Goal: Register for event/course

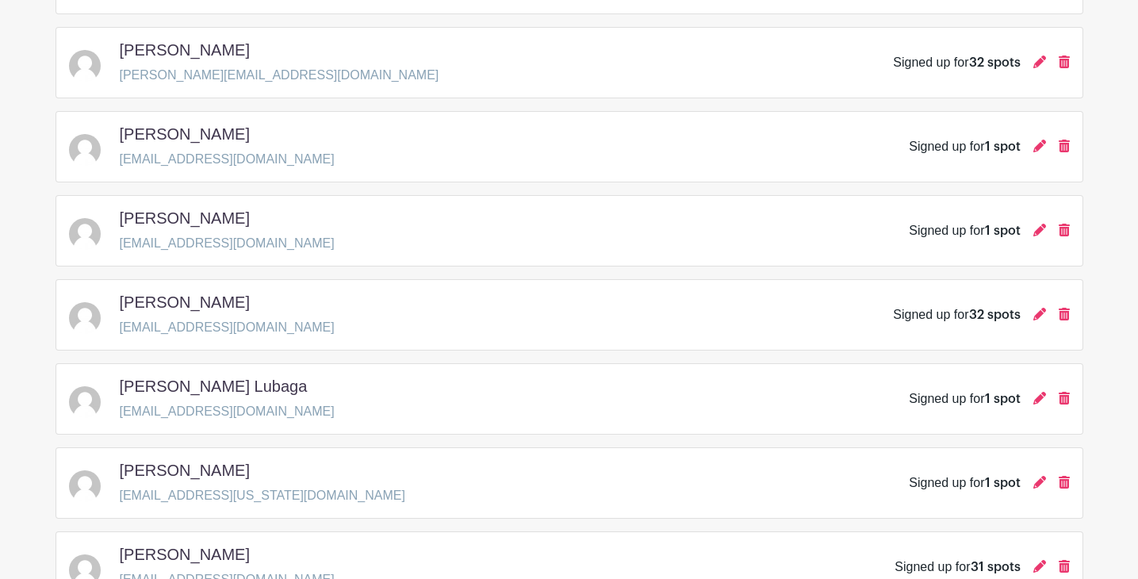
scroll to position [585, 0]
click at [1041, 150] on icon at bounding box center [1039, 146] width 13 height 13
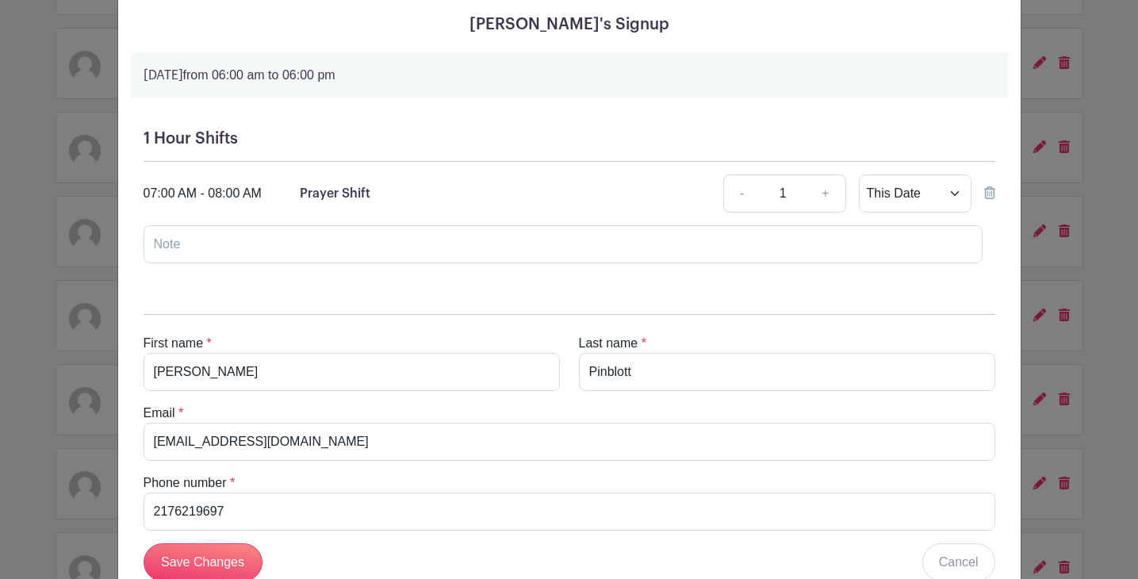
scroll to position [74, 0]
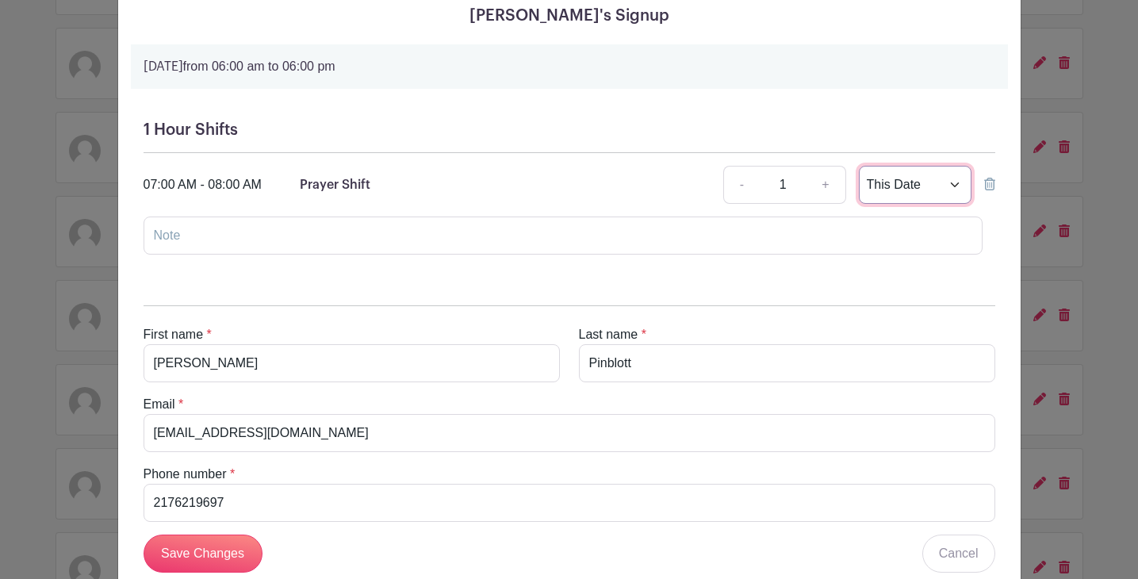
click at [952, 185] on select "This Date Select Dates" at bounding box center [915, 185] width 113 height 38
select select "select_dates"
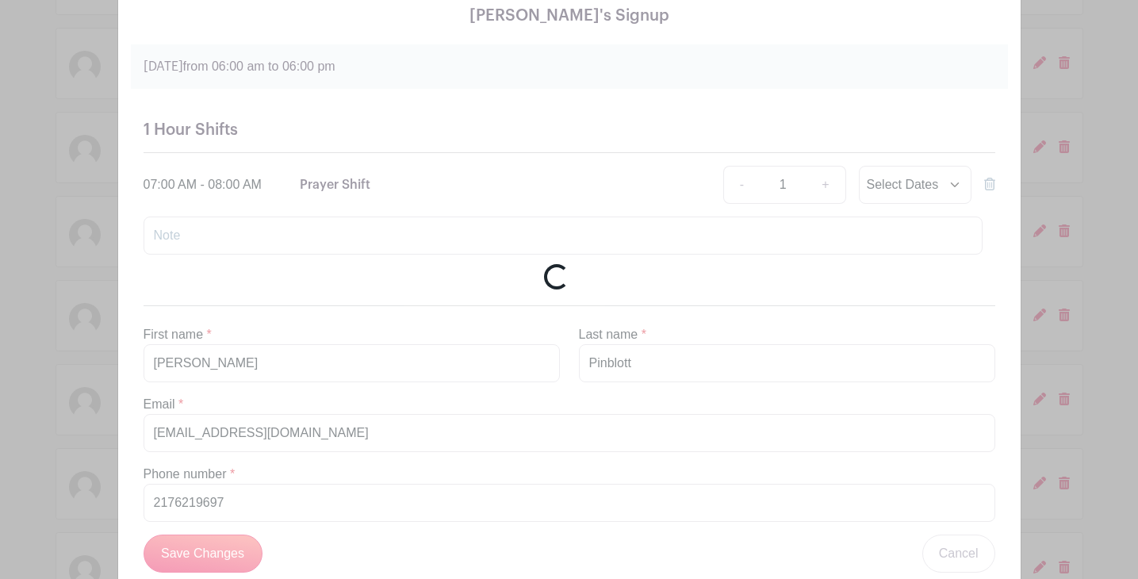
click at [870, 101] on div "Loading..." at bounding box center [569, 289] width 1138 height 579
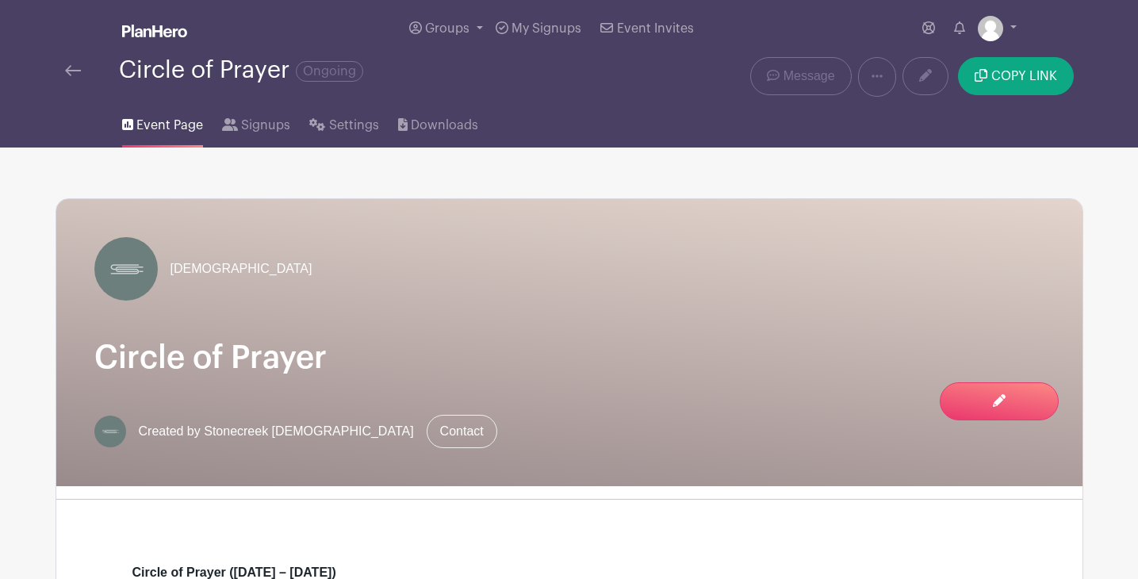
scroll to position [0, 0]
click at [267, 129] on span "Signups" at bounding box center [265, 125] width 49 height 19
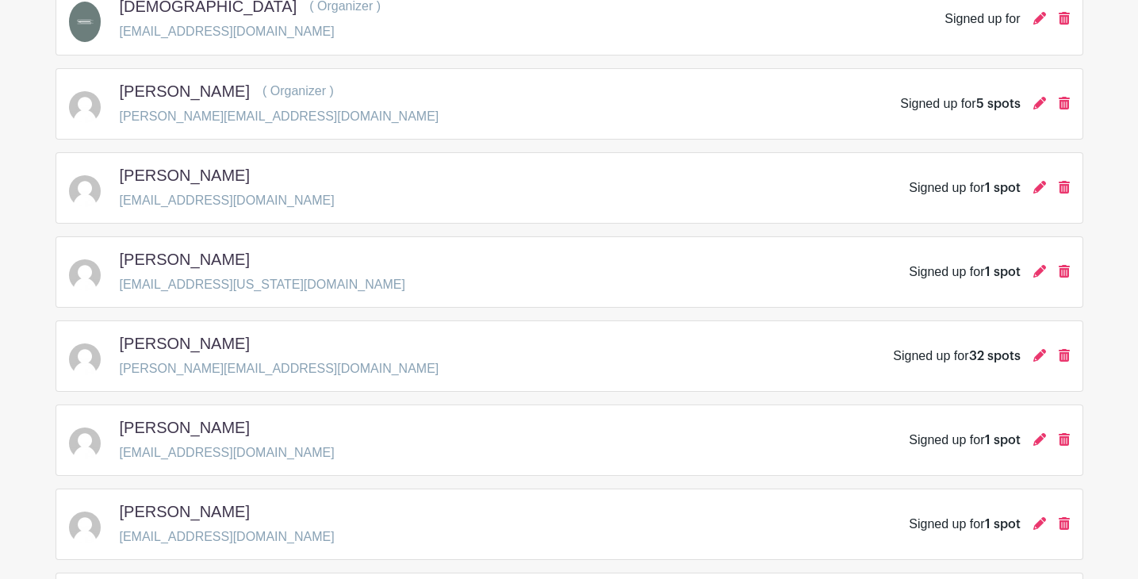
scroll to position [317, 0]
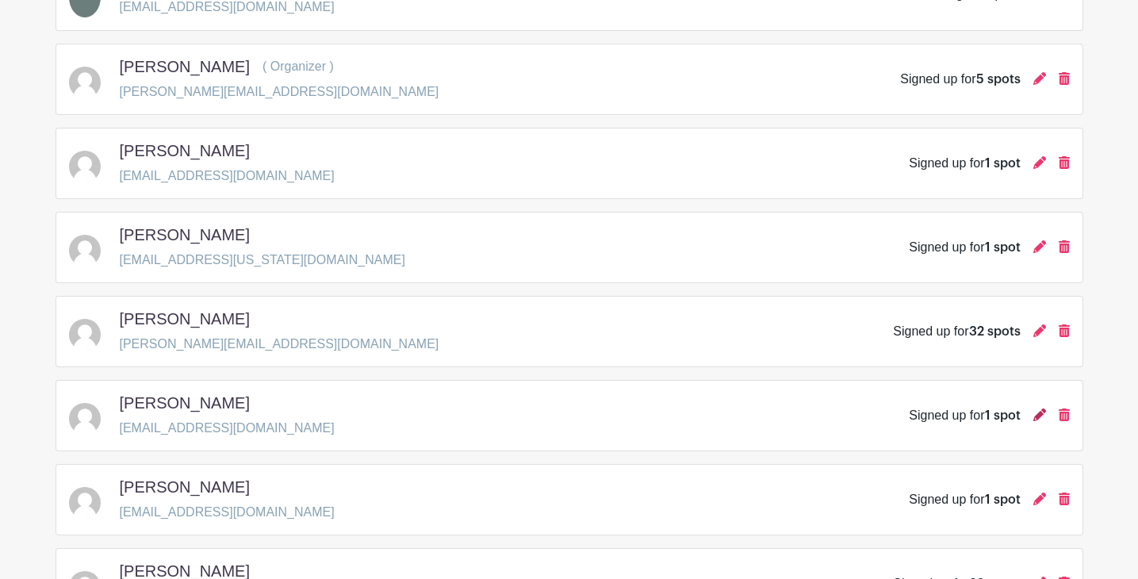
click at [1039, 418] on icon at bounding box center [1039, 414] width 13 height 13
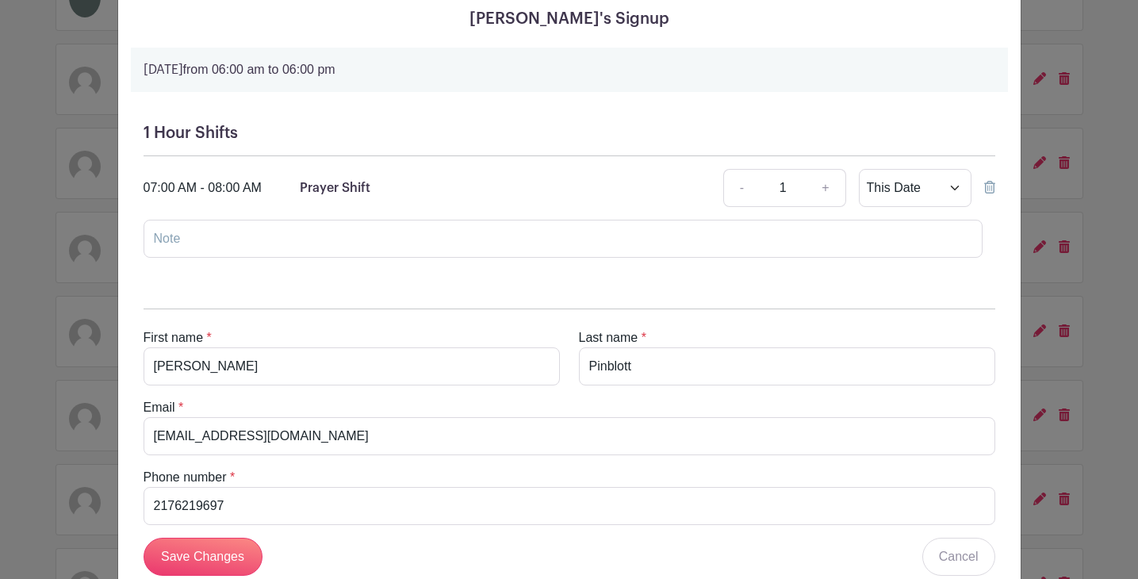
scroll to position [78, 0]
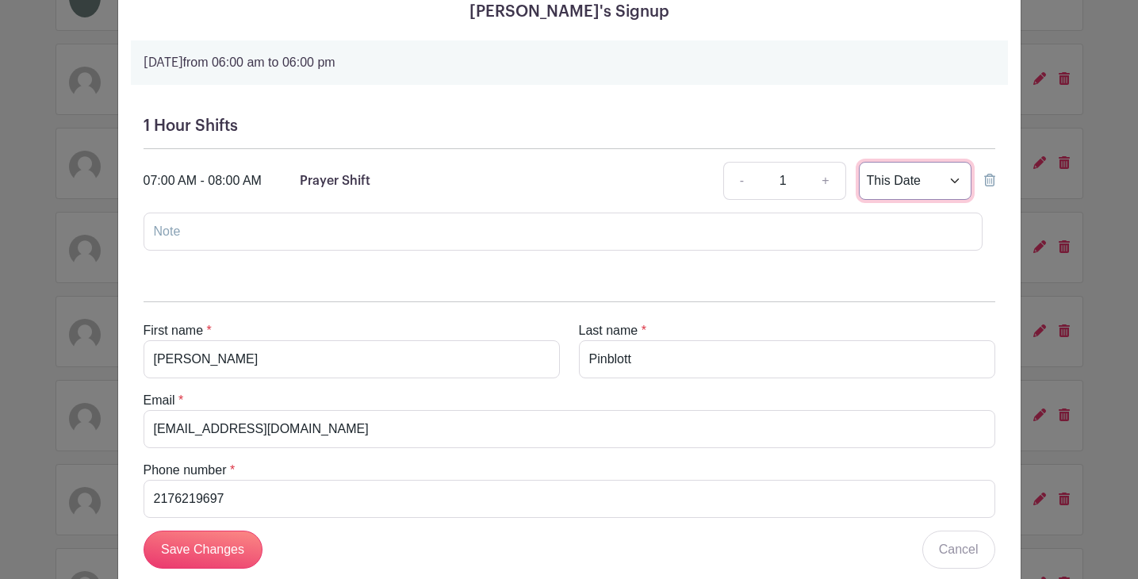
select select "select_dates"
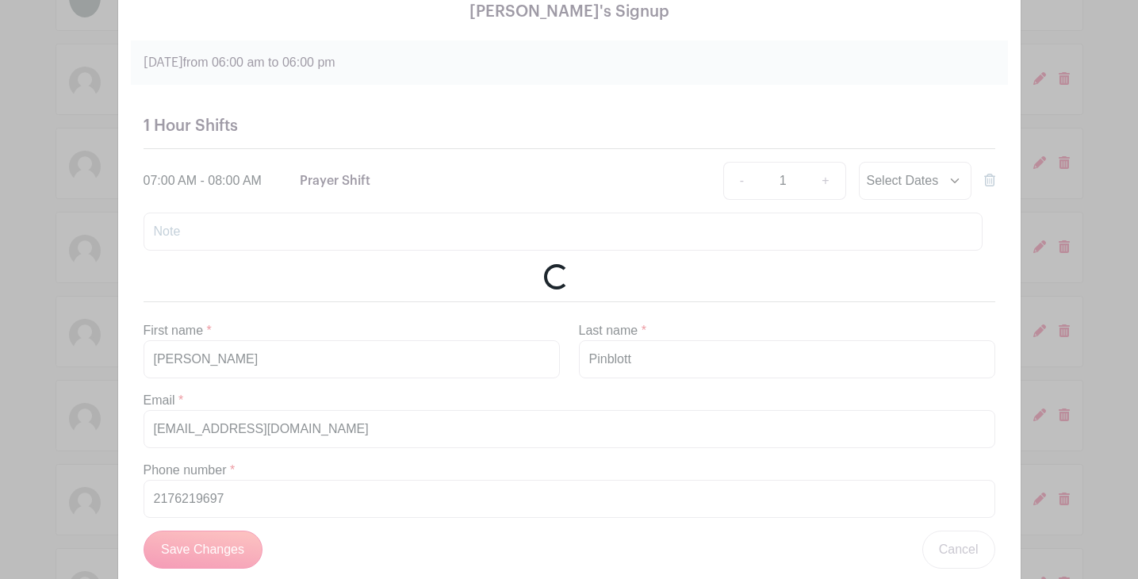
click at [679, 154] on div "Loading..." at bounding box center [569, 289] width 1138 height 579
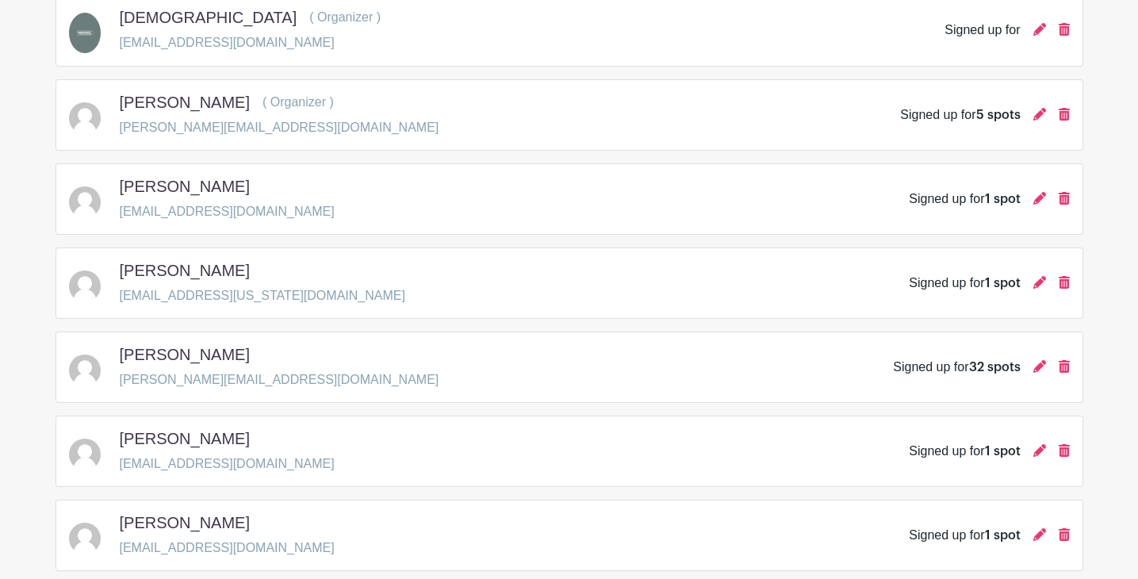
scroll to position [285, 0]
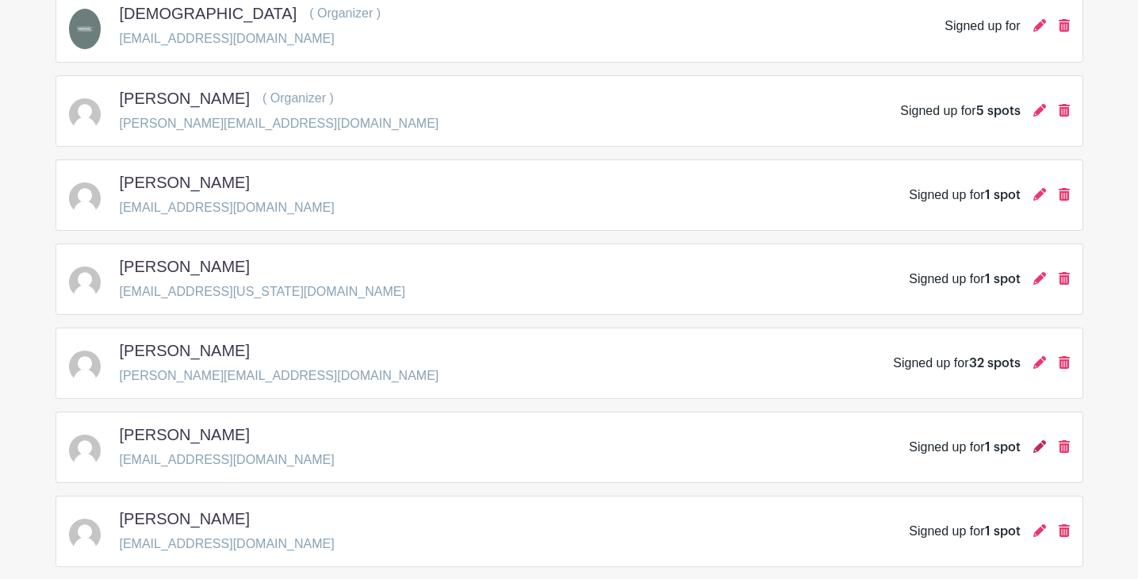
click at [1040, 448] on icon at bounding box center [1039, 446] width 13 height 13
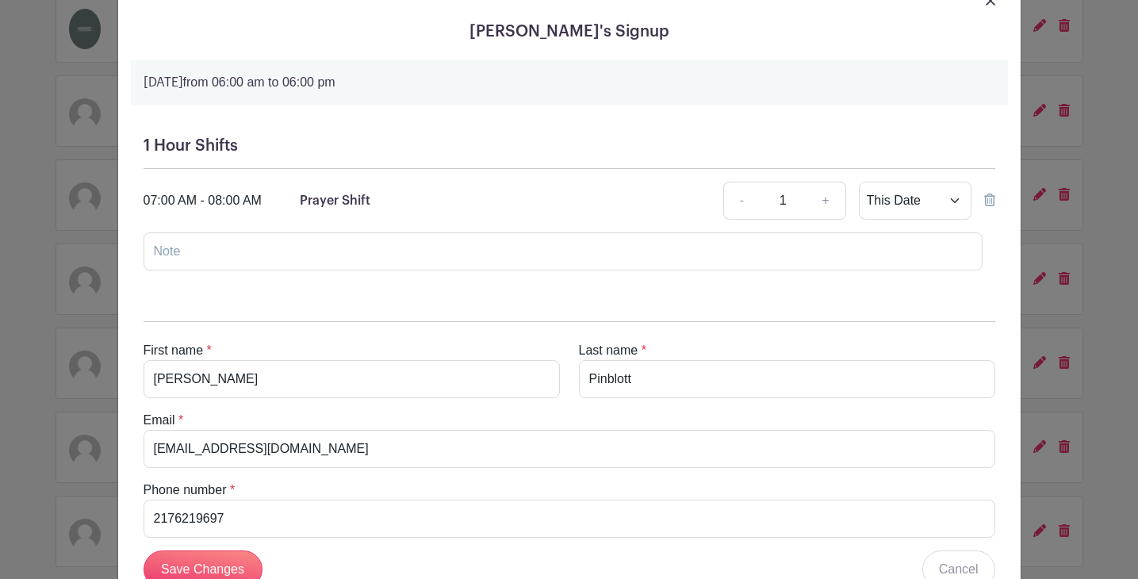
scroll to position [68, 0]
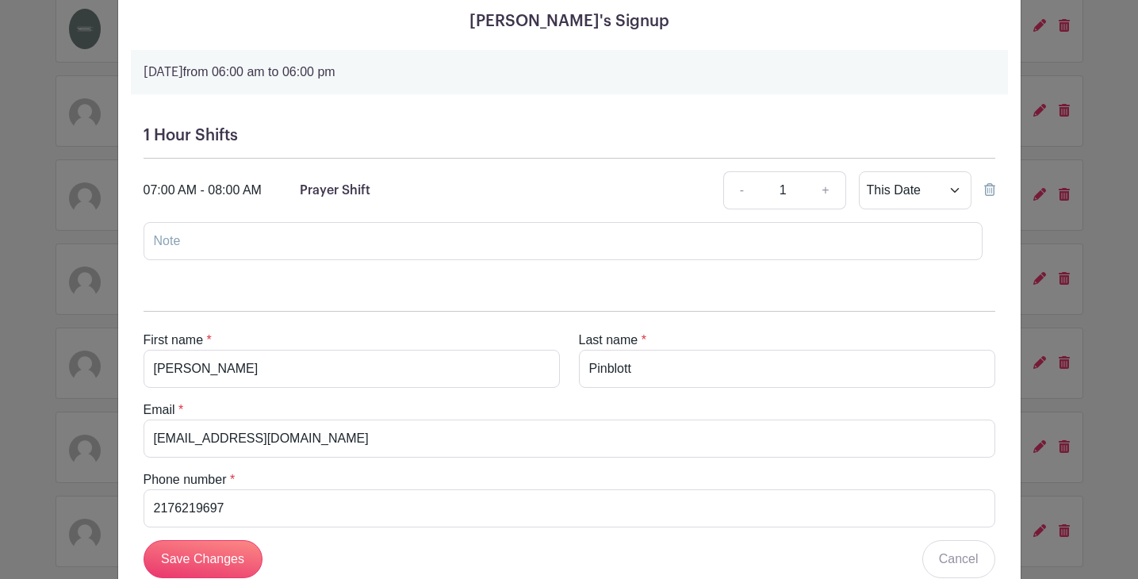
click at [827, 196] on link "+" at bounding box center [826, 190] width 40 height 38
click at [744, 196] on link "-" at bounding box center [741, 190] width 36 height 38
type input "1"
click at [580, 185] on div "07:00 AM - 08:00 AM Prayer Shift - 1 + This Date Select Dates Select Dates" at bounding box center [570, 190] width 852 height 38
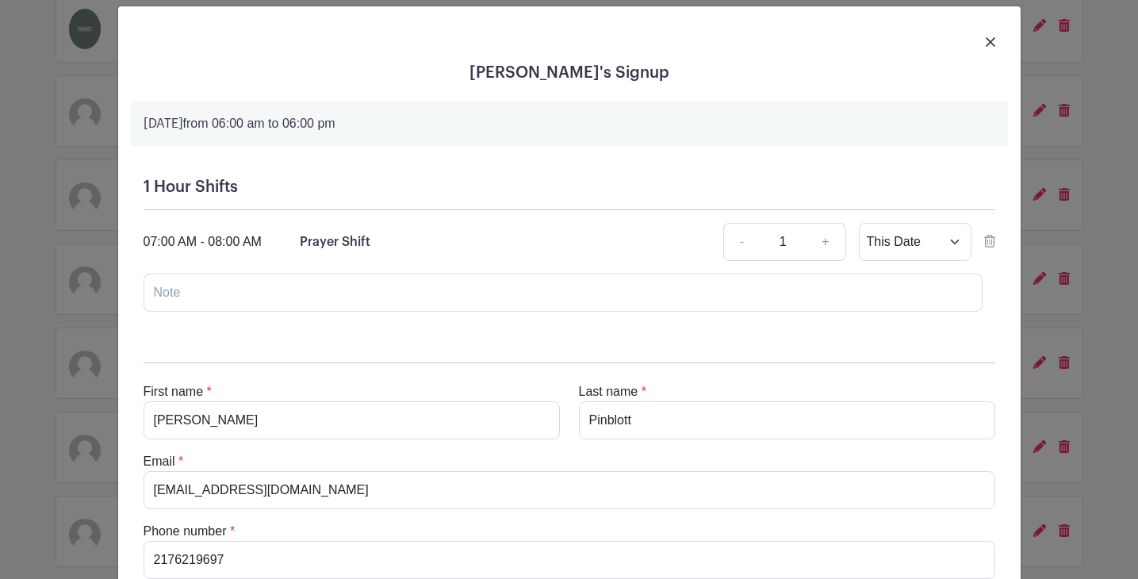
scroll to position [0, 0]
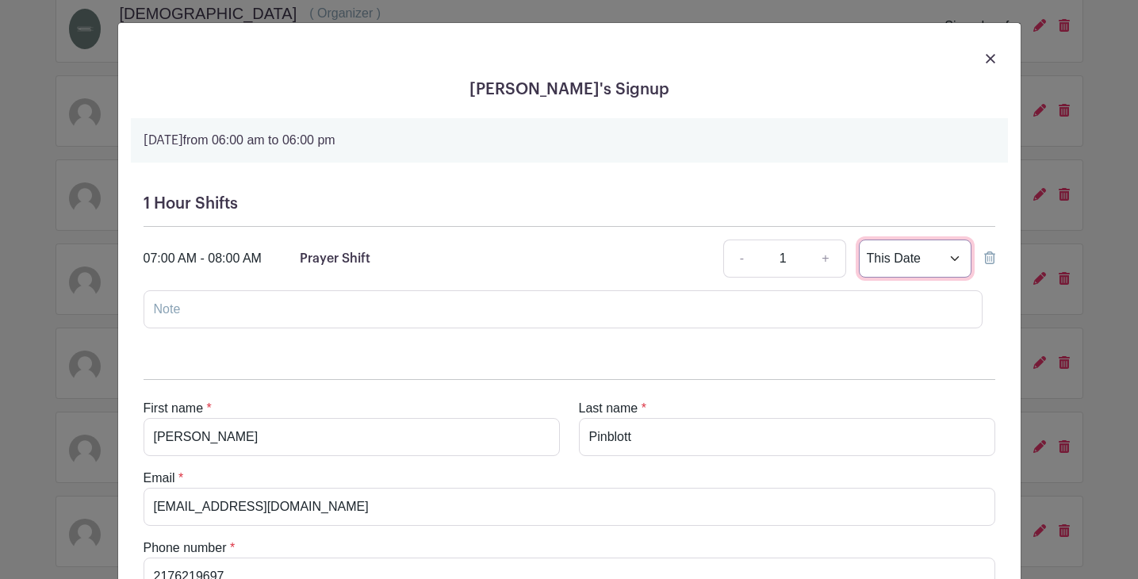
select select "select_dates"
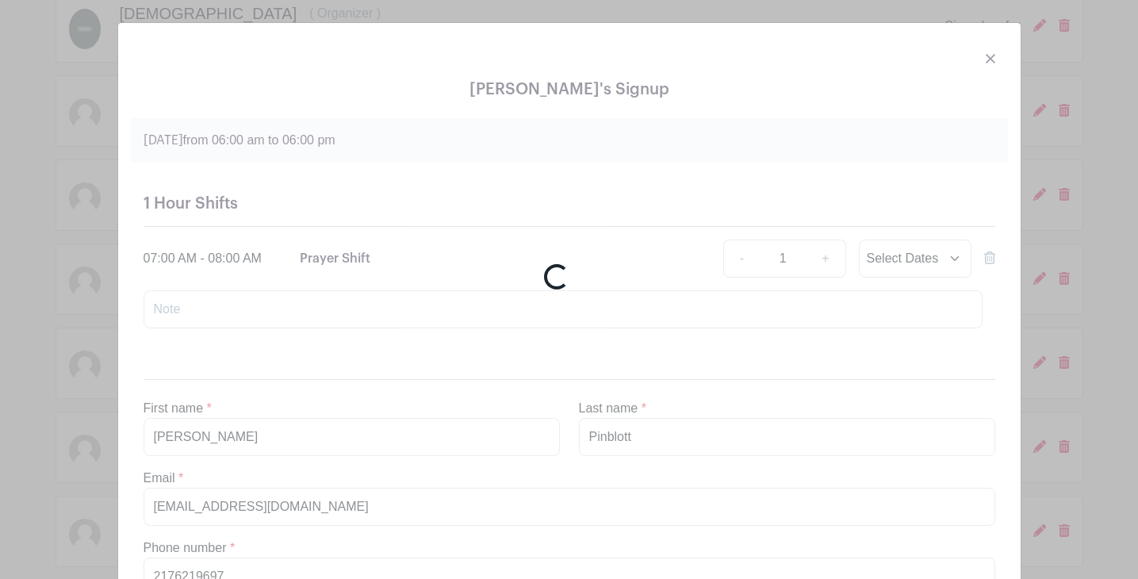
click at [986, 57] on div "Loading..." at bounding box center [569, 289] width 1138 height 579
click at [906, 90] on div "Loading..." at bounding box center [569, 289] width 1138 height 579
click at [992, 55] on div "Loading..." at bounding box center [569, 289] width 1138 height 579
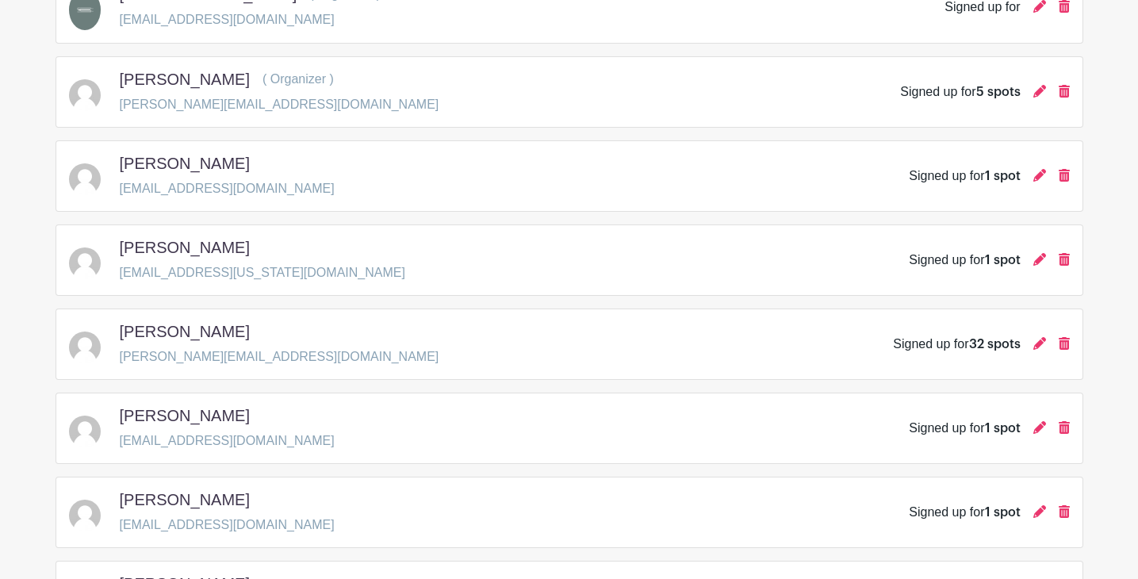
scroll to position [323, 0]
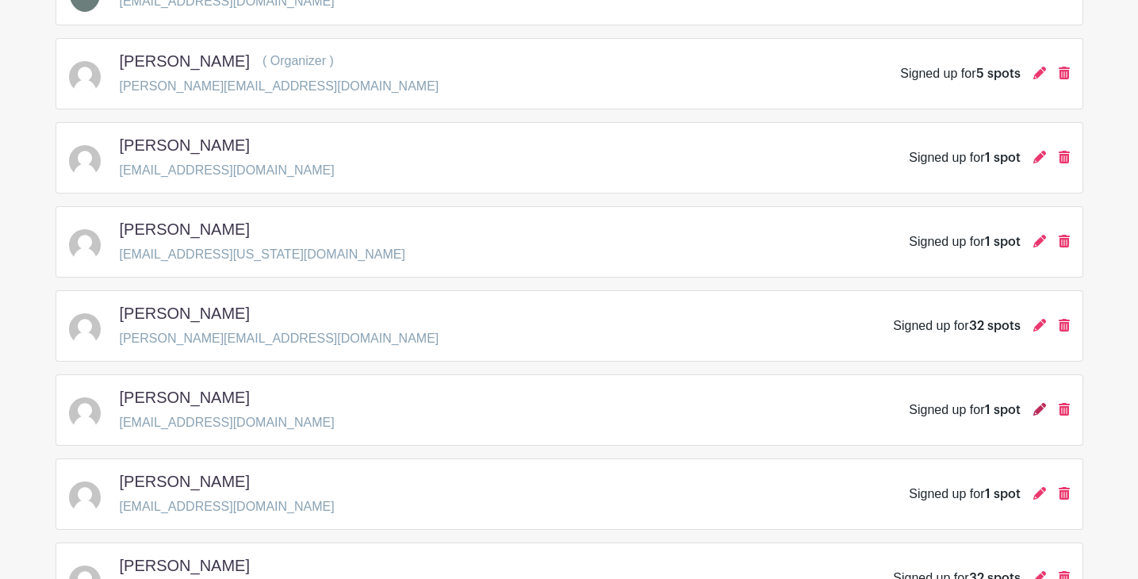
click at [1037, 412] on icon at bounding box center [1039, 409] width 13 height 13
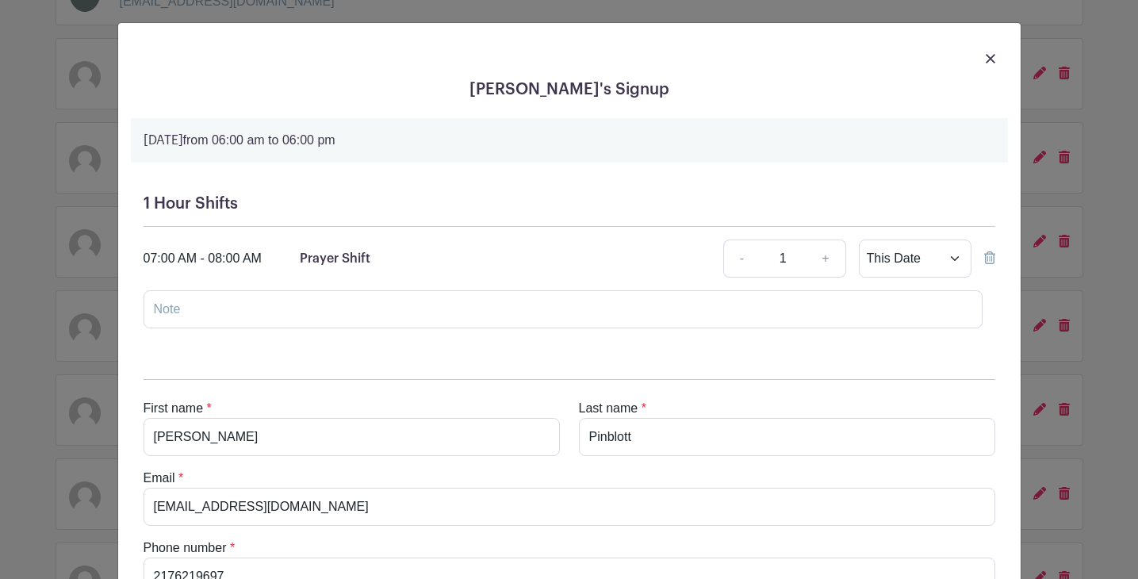
click at [701, 190] on div "1 Hour Shifts 07:00 AM - 08:00 AM Prayer Shift - 1 + This Date Select Dates Sel…" at bounding box center [569, 268] width 877 height 172
click at [626, 187] on div "1 Hour Shifts 07:00 AM - 08:00 AM Prayer Shift - 1 + This Date Select Dates Sel…" at bounding box center [569, 268] width 877 height 172
click at [991, 57] on img at bounding box center [991, 59] width 10 height 10
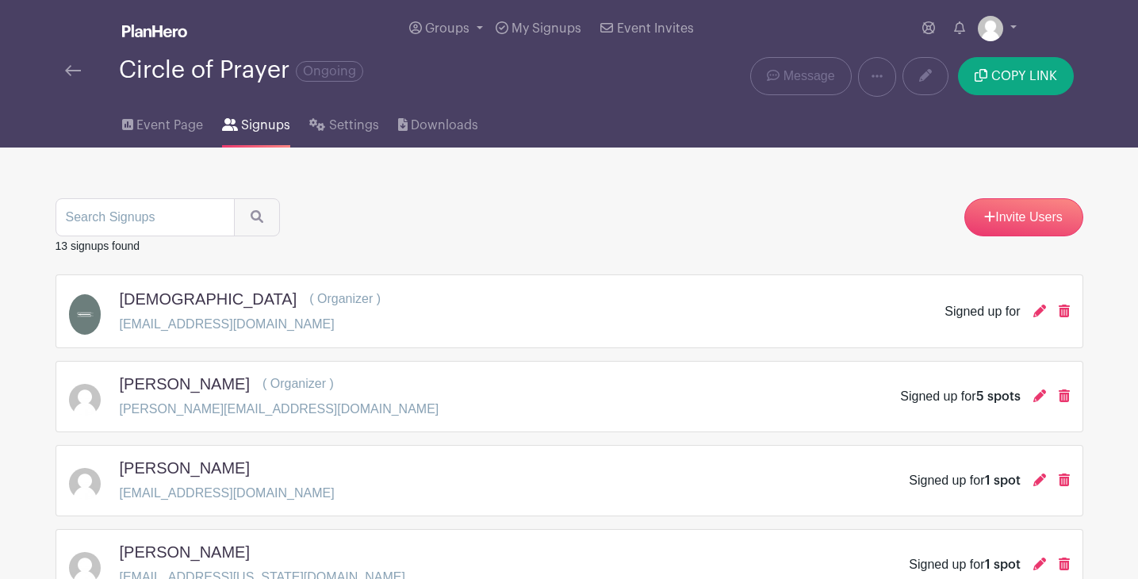
scroll to position [0, 0]
click at [186, 128] on span "Event Page" at bounding box center [169, 125] width 67 height 19
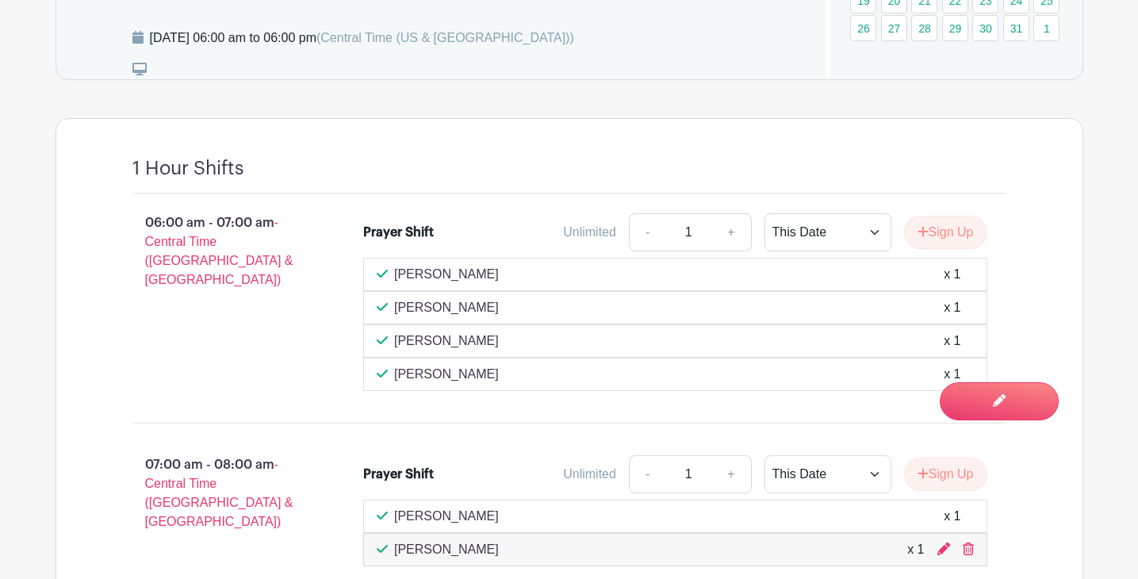
scroll to position [1040, 0]
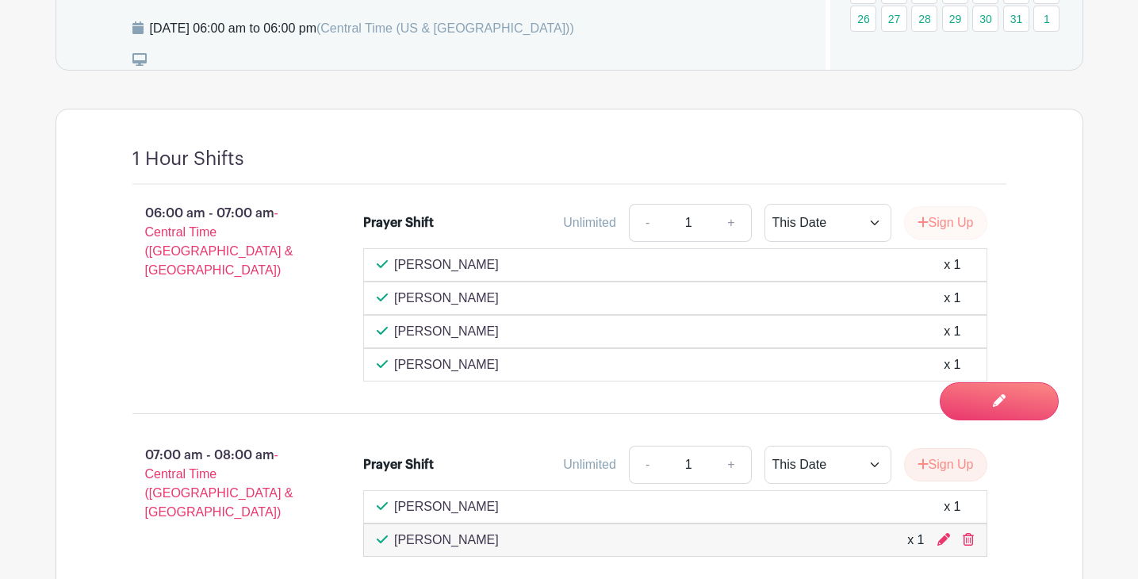
click at [968, 206] on button "Sign Up" at bounding box center [945, 222] width 83 height 33
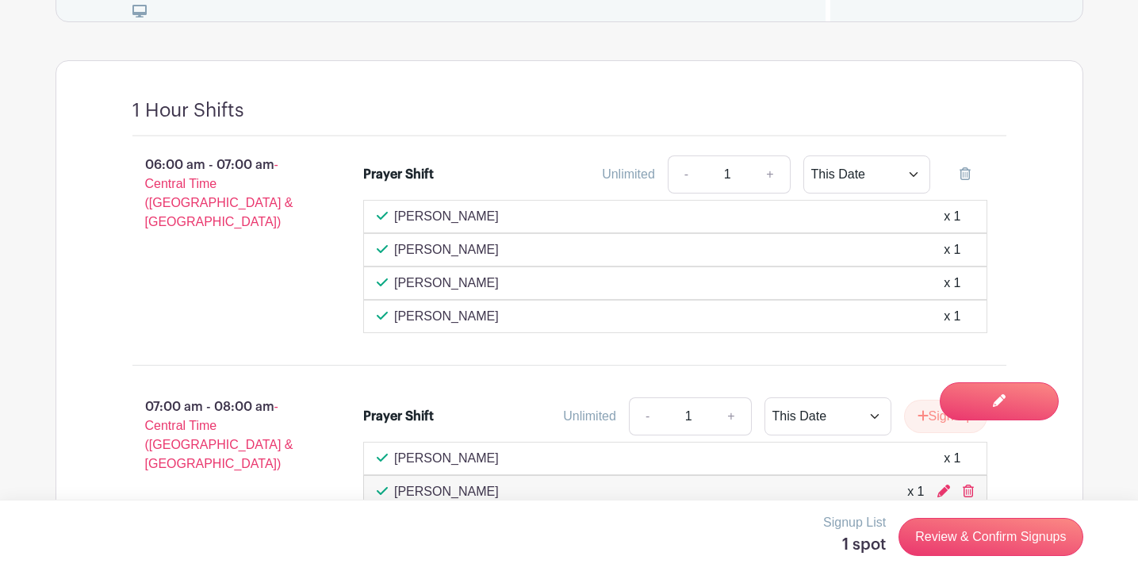
scroll to position [1097, 0]
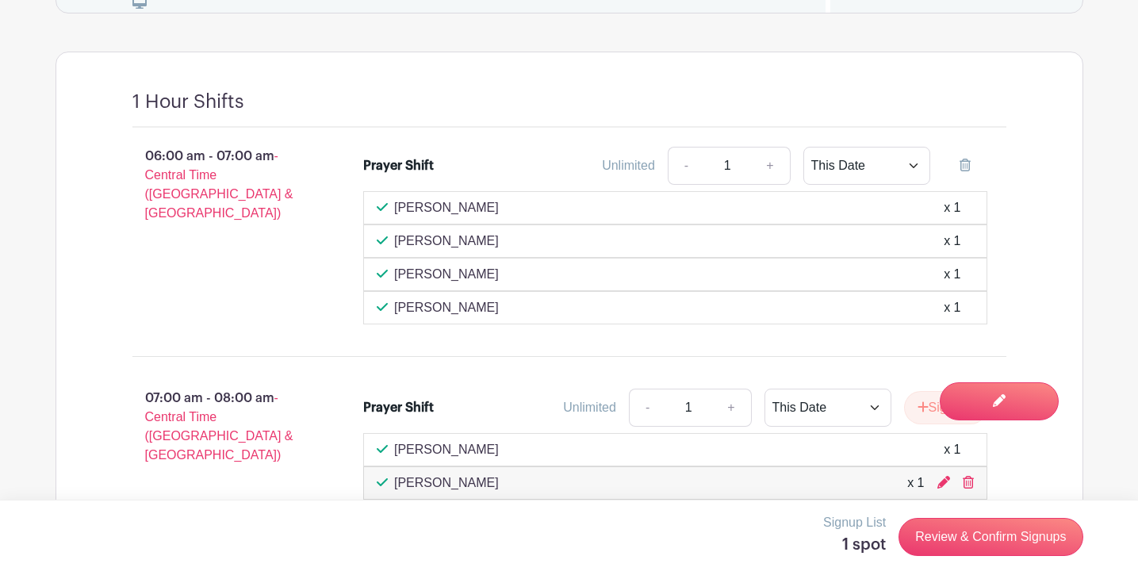
click at [1033, 283] on div "06:00 am - 07:00 am - Central Time (US & Canada) Prayer Shift Unlimited - 1 + T…" at bounding box center [569, 236] width 950 height 216
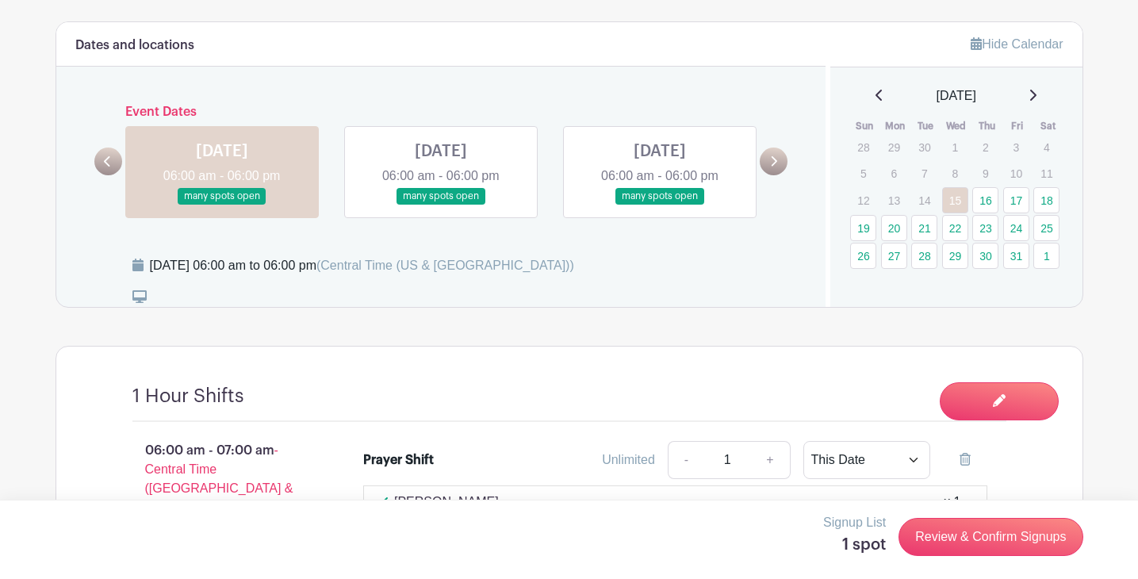
scroll to position [809, 0]
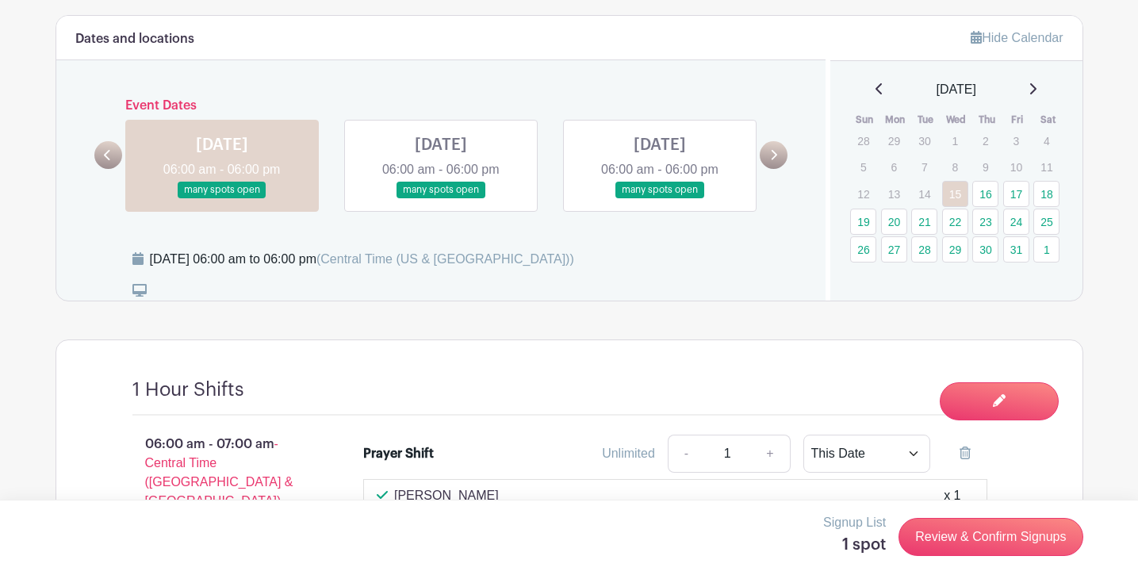
click at [441, 198] on link at bounding box center [441, 198] width 0 height 0
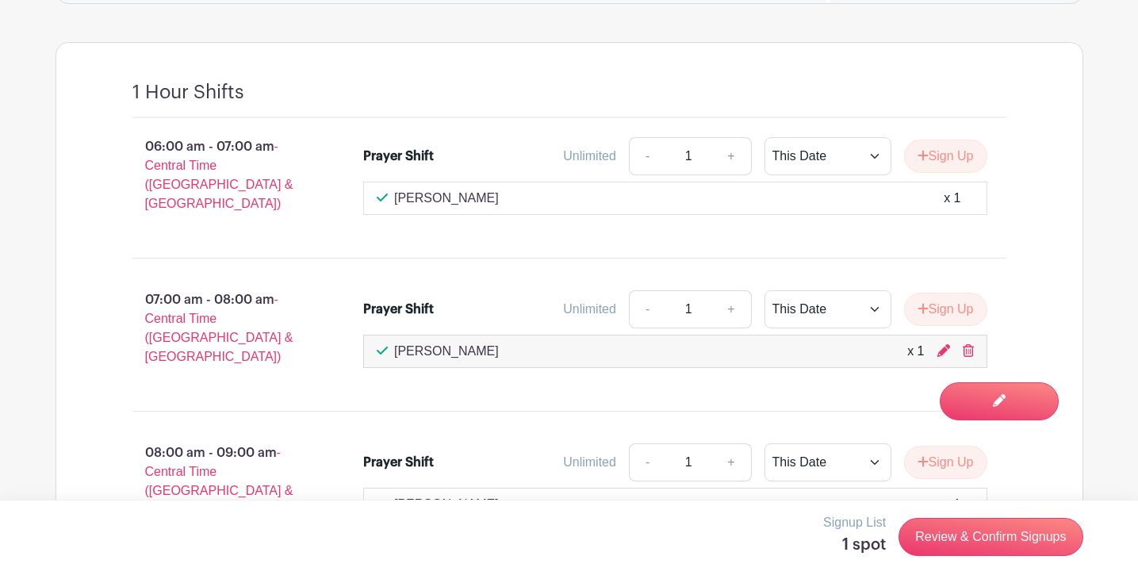
scroll to position [1115, 0]
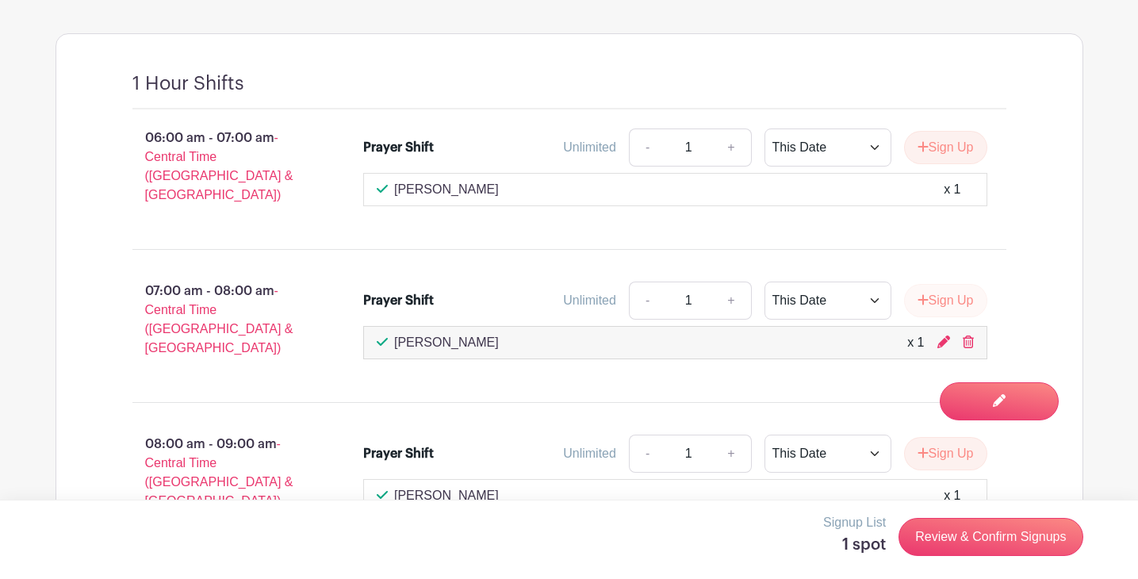
click at [971, 284] on button "Sign Up" at bounding box center [945, 300] width 83 height 33
click at [944, 335] on icon at bounding box center [943, 341] width 13 height 13
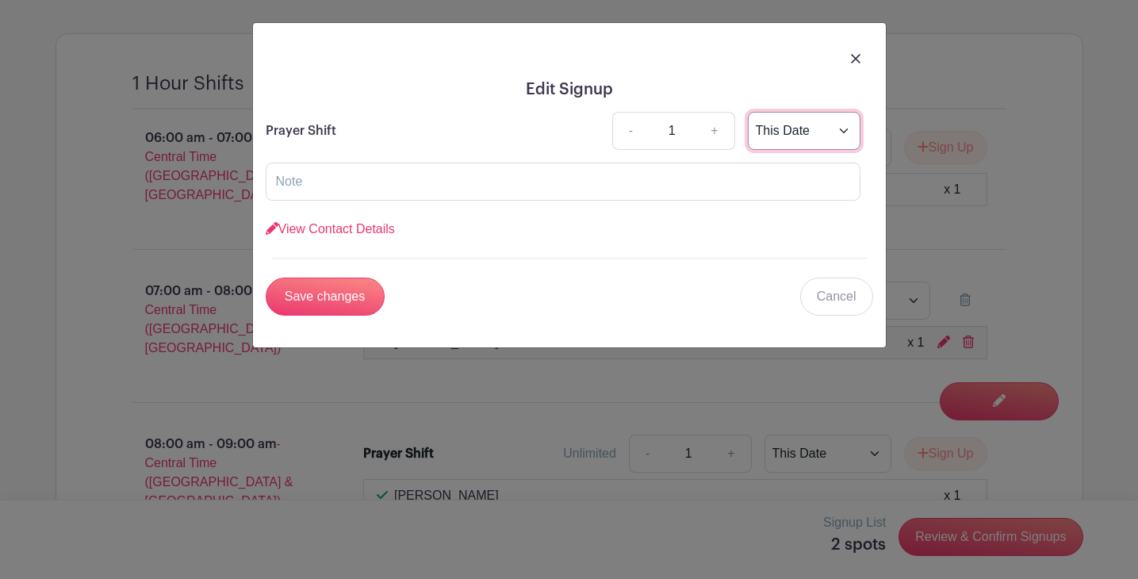
click at [844, 131] on select "This Date Select Dates" at bounding box center [804, 131] width 113 height 38
select select "select_dates"
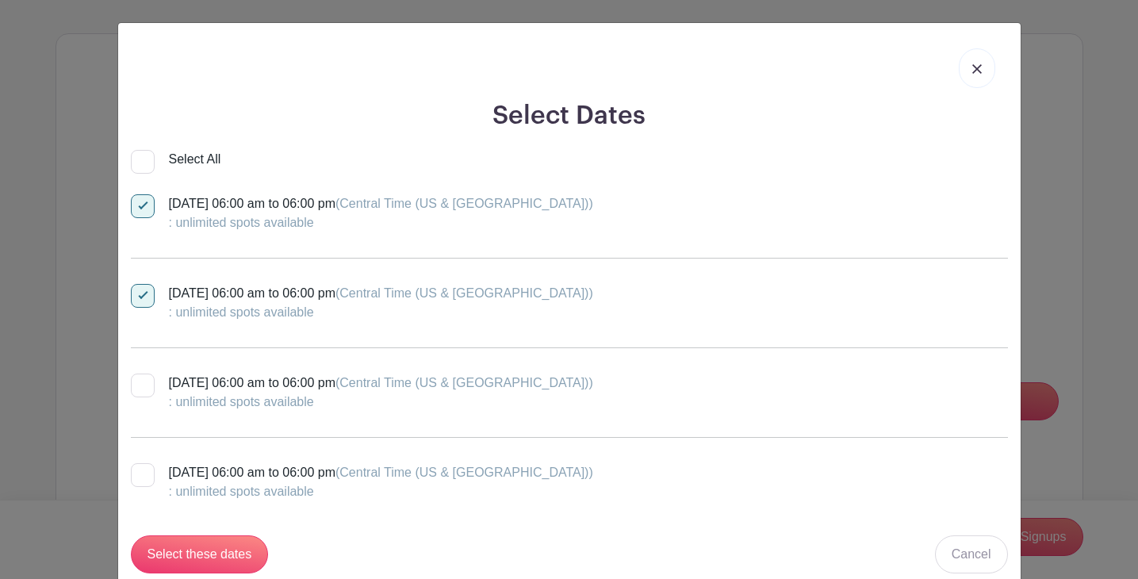
click at [978, 68] on img at bounding box center [977, 69] width 10 height 10
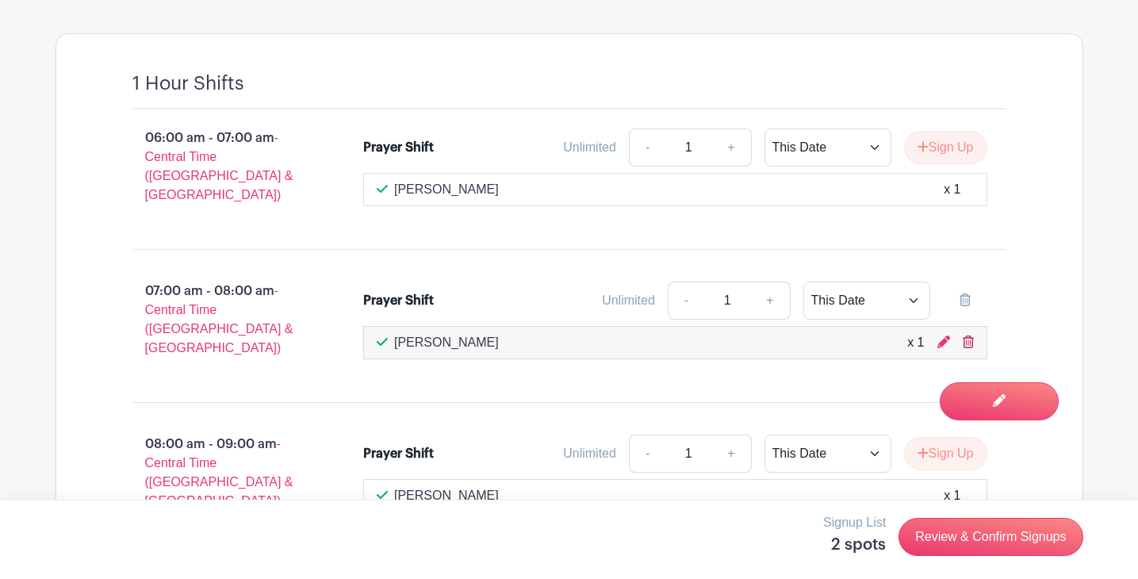
click at [967, 335] on icon at bounding box center [968, 341] width 11 height 13
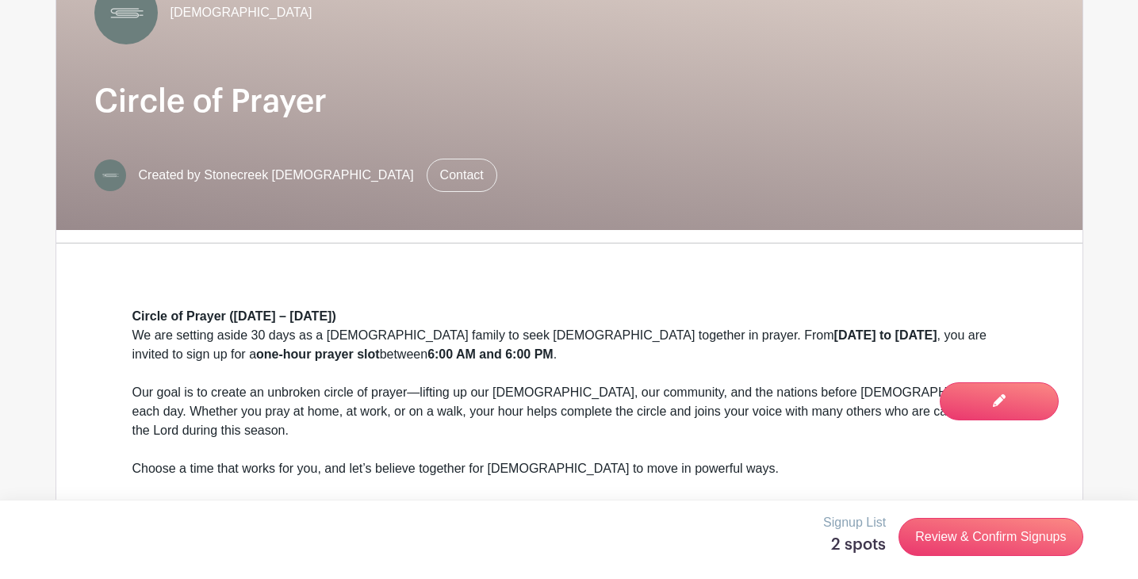
scroll to position [146, 0]
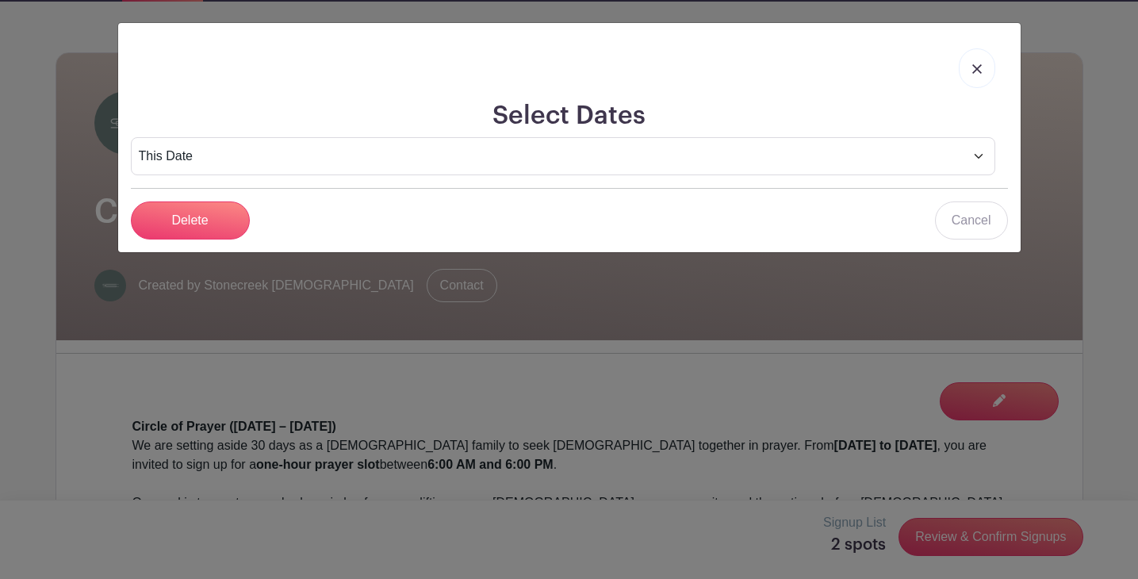
click at [977, 67] on img at bounding box center [977, 69] width 10 height 10
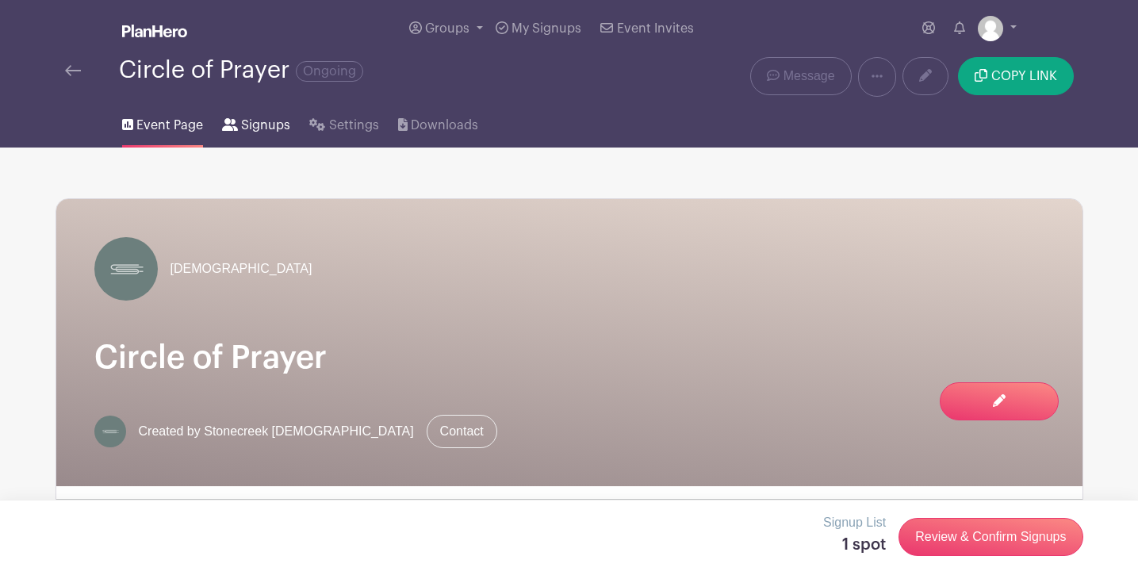
click at [271, 124] on span "Signups" at bounding box center [265, 125] width 49 height 19
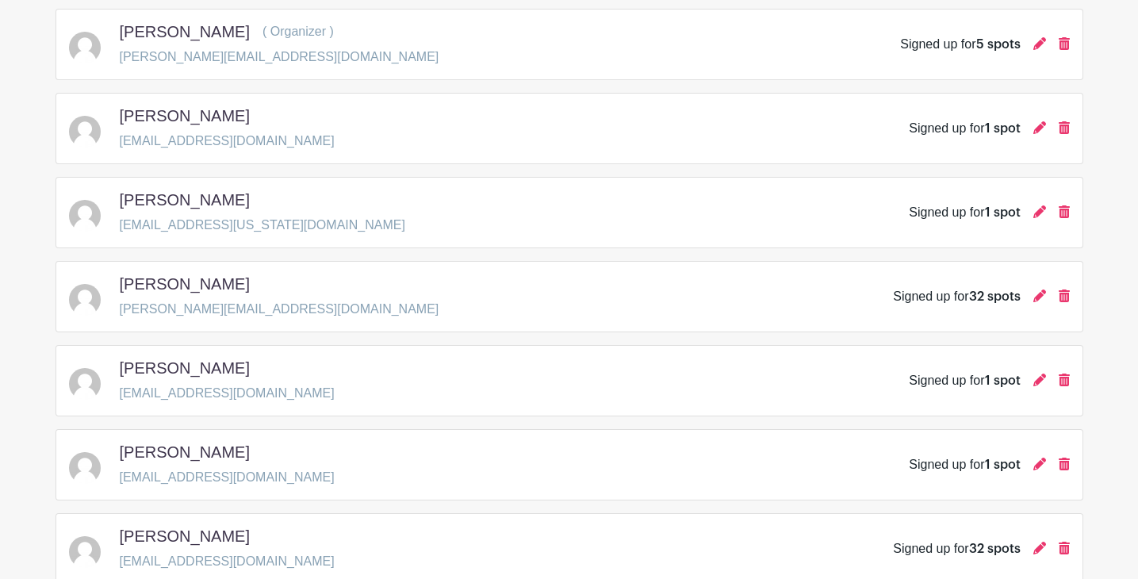
scroll to position [373, 0]
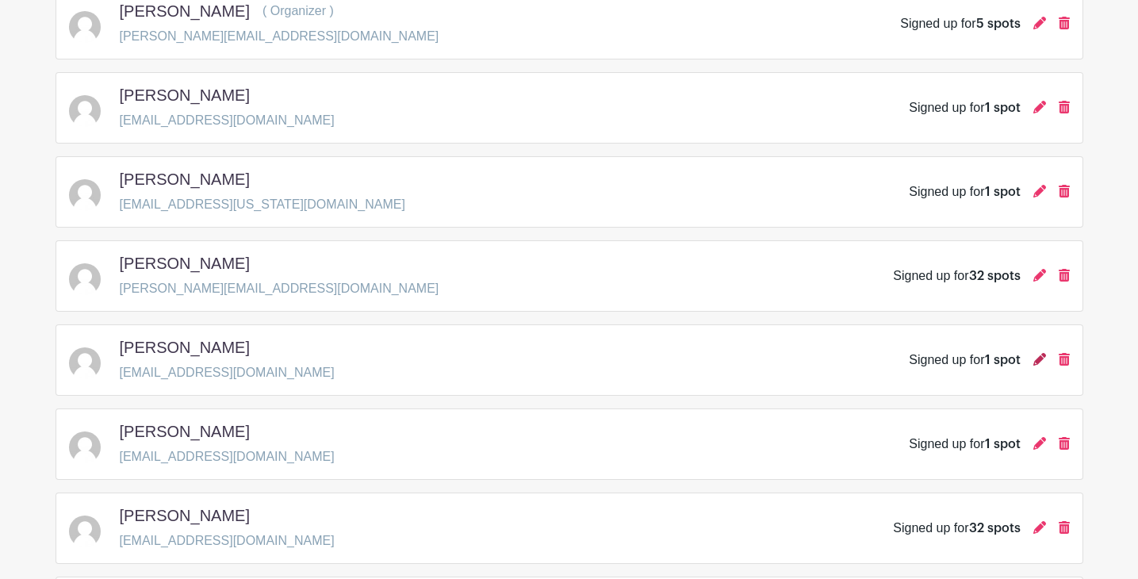
click at [1040, 362] on icon at bounding box center [1039, 359] width 13 height 13
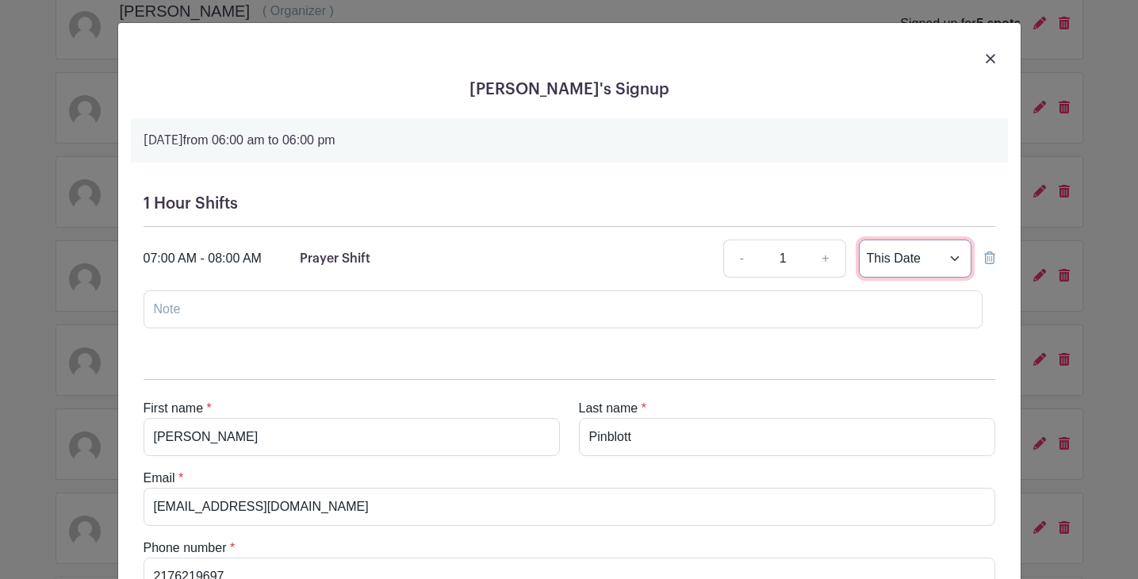
select select "select_dates"
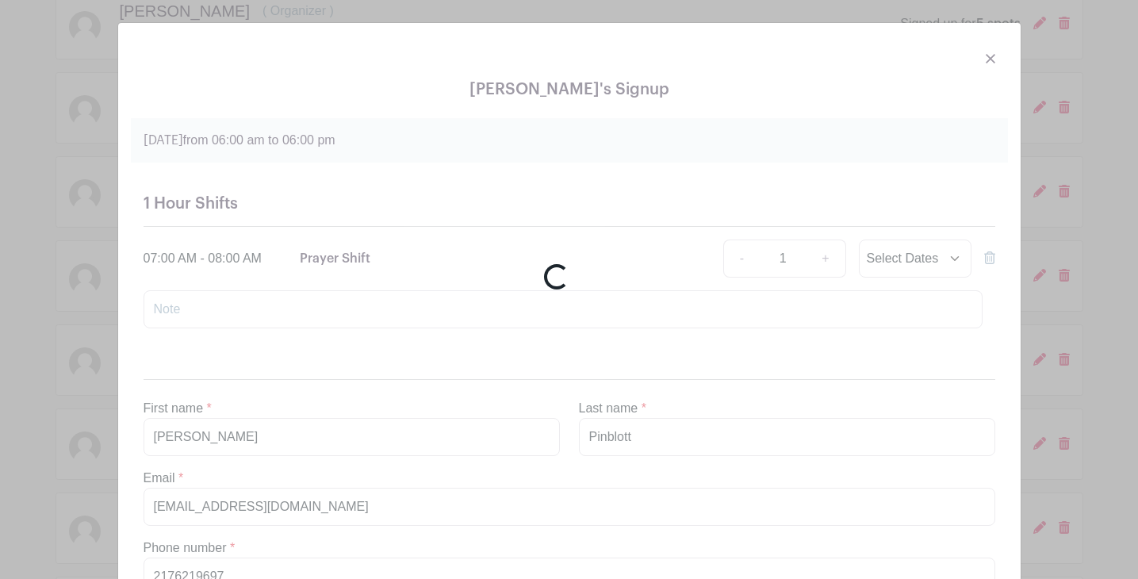
click at [989, 59] on div "Loading..." at bounding box center [569, 289] width 1138 height 579
click at [985, 58] on div "Loading..." at bounding box center [569, 289] width 1138 height 579
click at [988, 58] on div "Loading..." at bounding box center [569, 289] width 1138 height 579
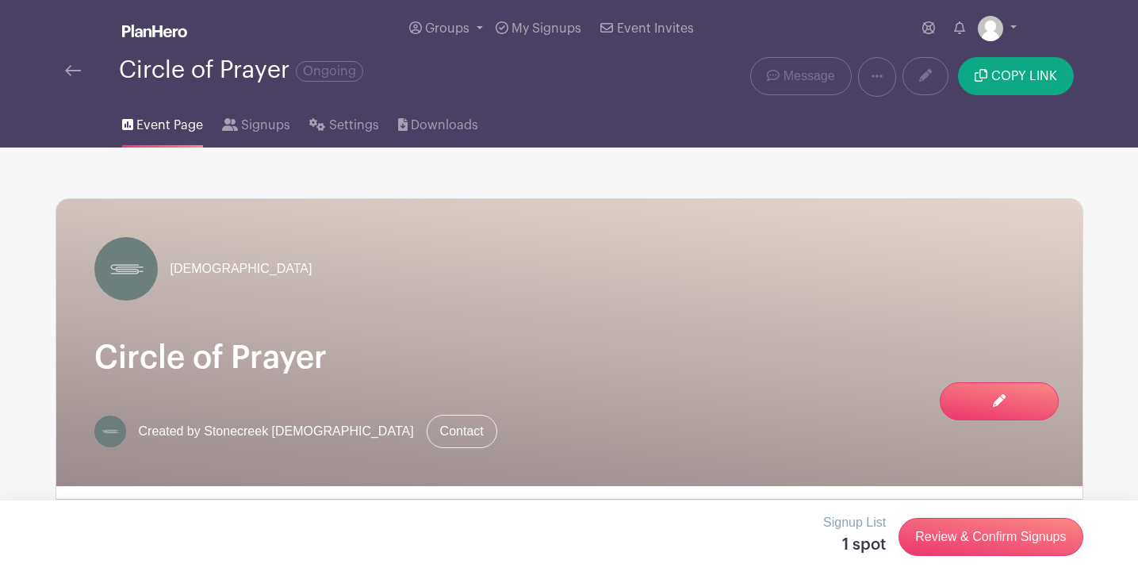
click at [1108, 82] on nav "Groups All Groups [DEMOGRAPHIC_DATA] [PERSON_NAME] Events My Signups Event Invi…" at bounding box center [569, 73] width 1138 height 147
click at [40, 112] on nav "Groups All Groups [DEMOGRAPHIC_DATA] [PERSON_NAME] Events My Signups Event Invi…" at bounding box center [569, 73] width 1138 height 147
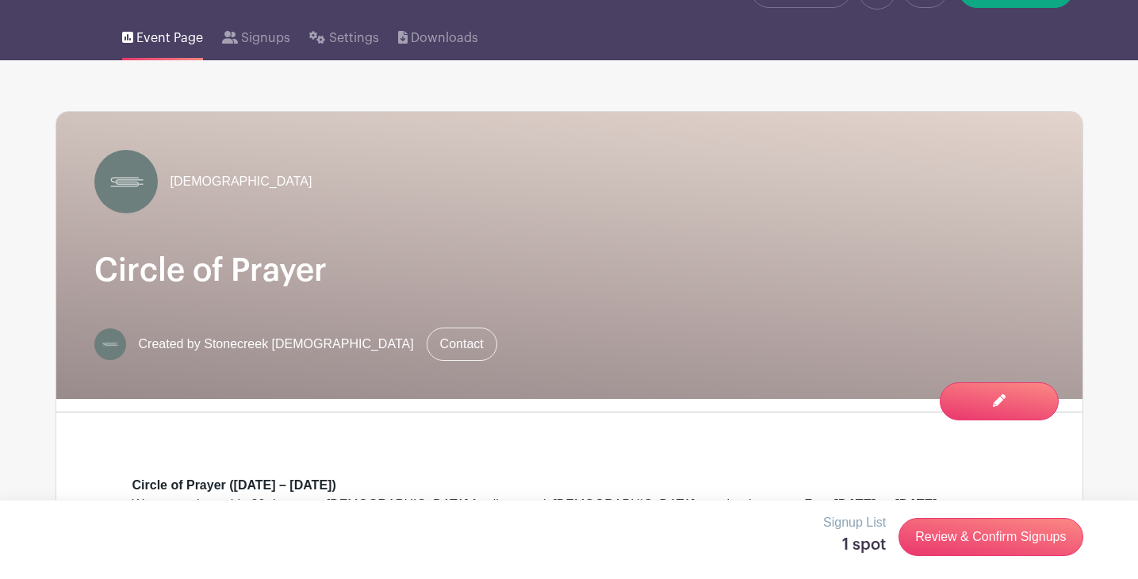
scroll to position [92, 0]
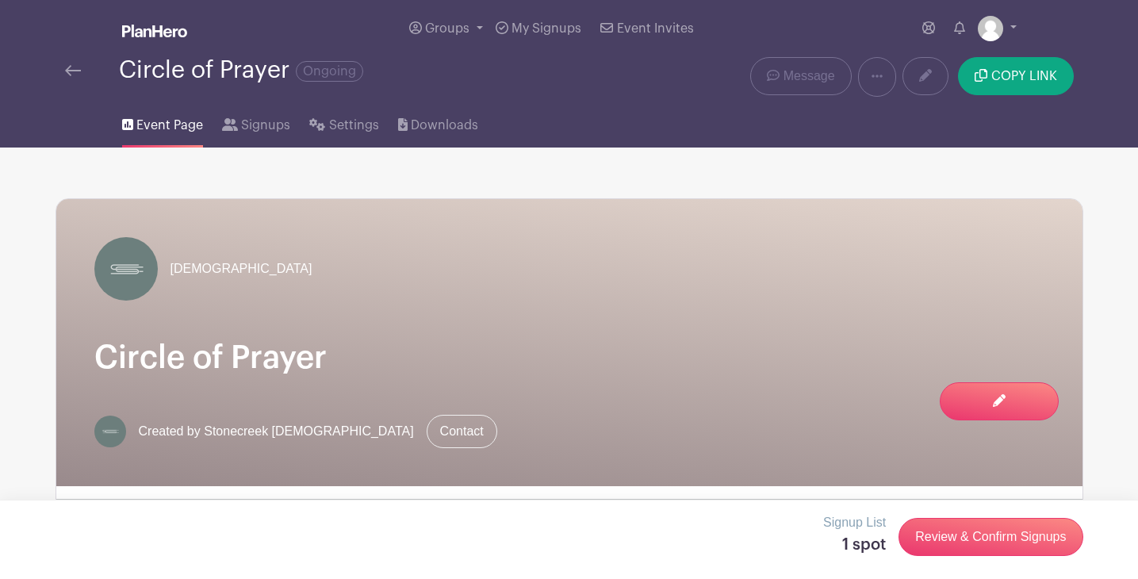
scroll to position [0, 0]
click at [278, 124] on span "Signups" at bounding box center [265, 125] width 49 height 19
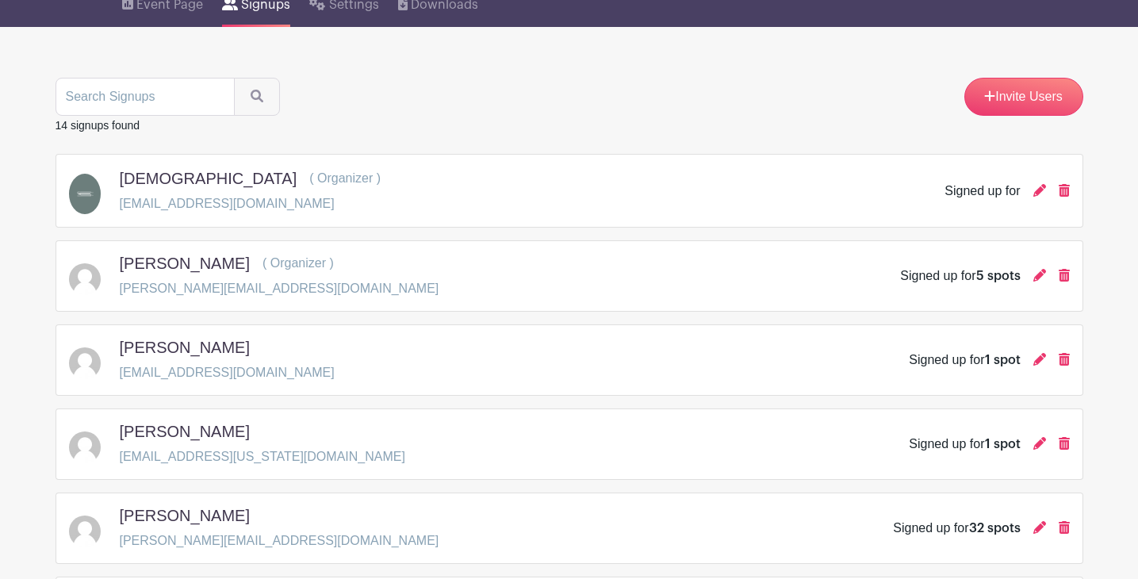
scroll to position [124, 0]
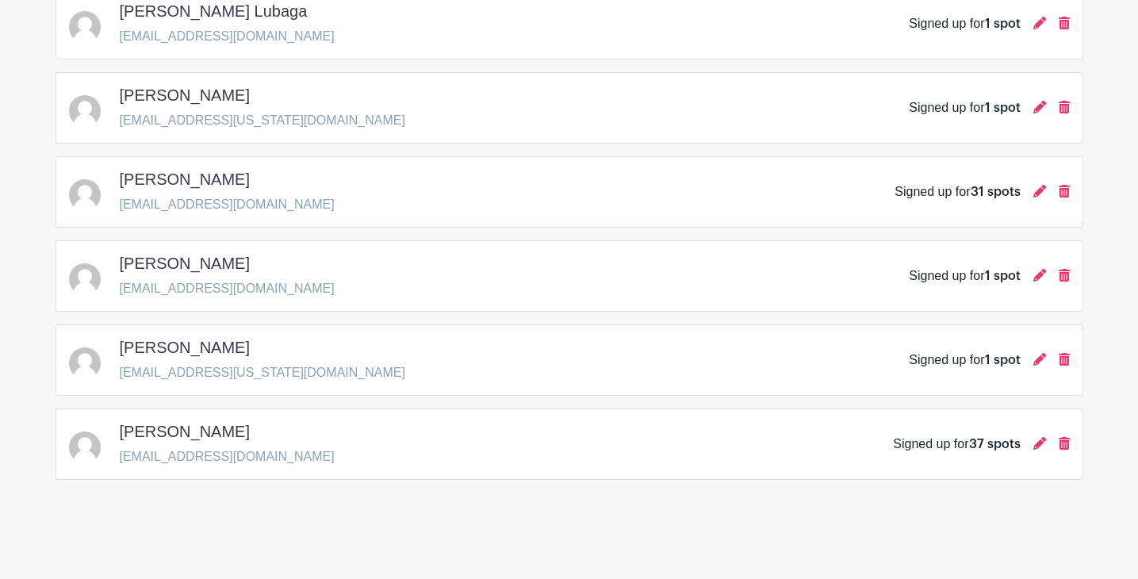
scroll to position [963, 0]
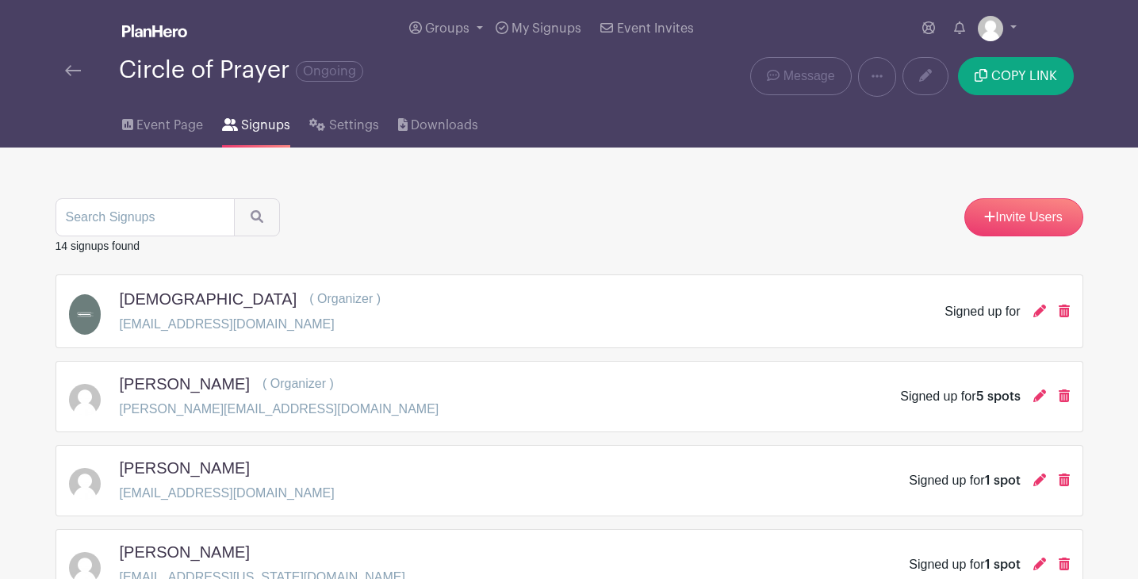
scroll to position [0, 0]
